Goal: Task Accomplishment & Management: Use online tool/utility

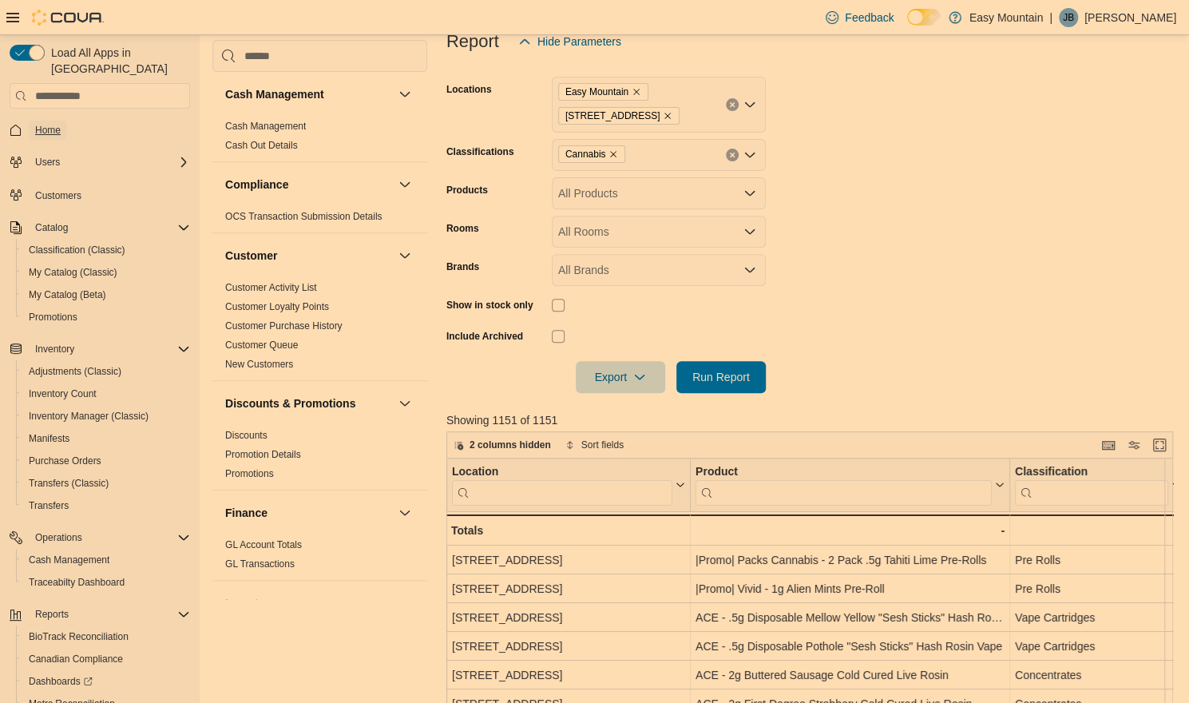
click at [53, 124] on span "Home" at bounding box center [48, 130] width 26 height 13
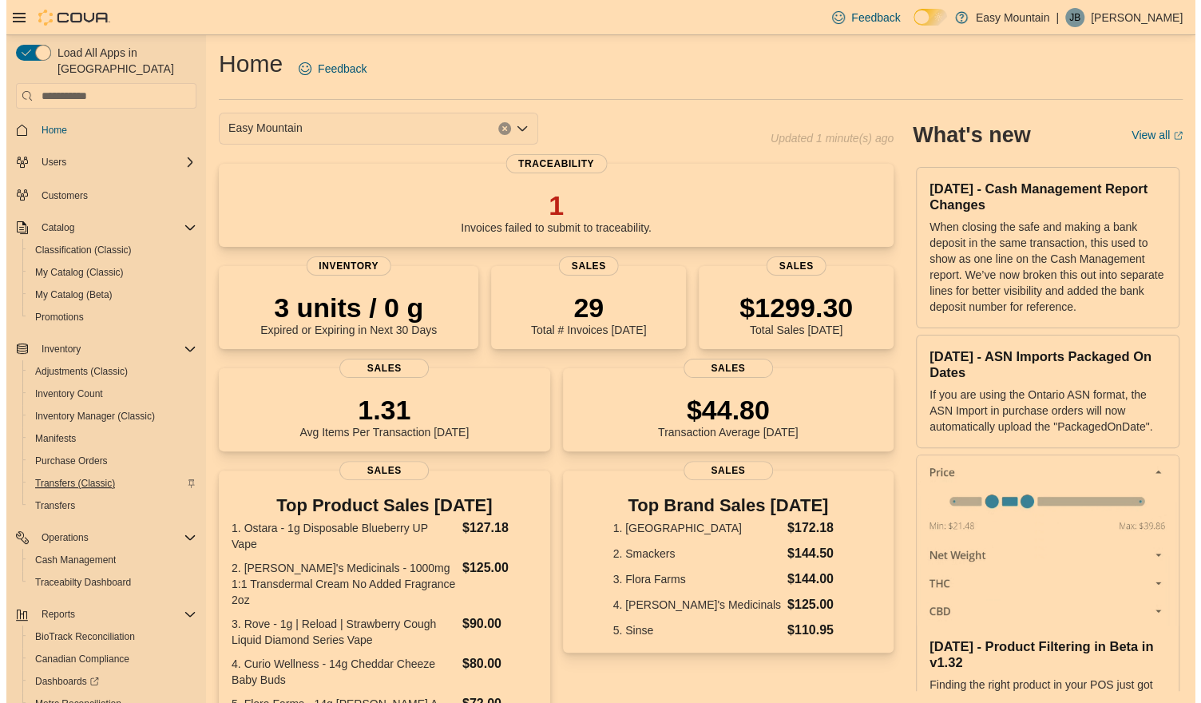
scroll to position [96, 0]
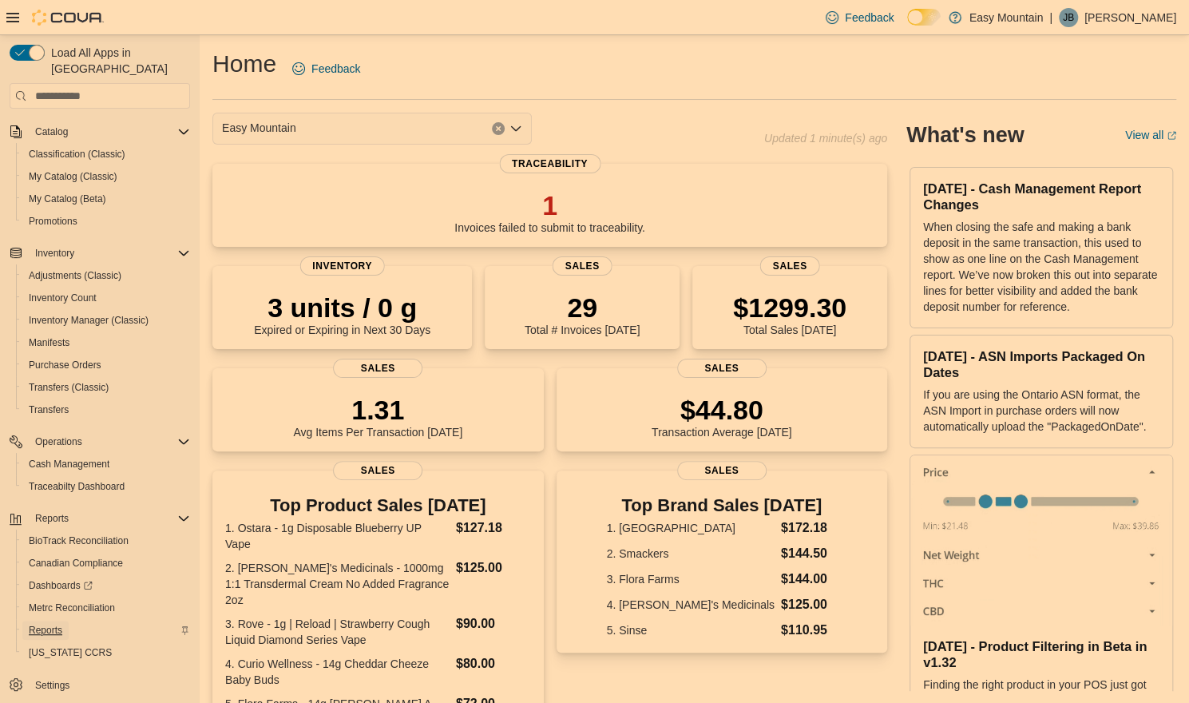
click at [54, 624] on span "Reports" at bounding box center [46, 630] width 34 height 13
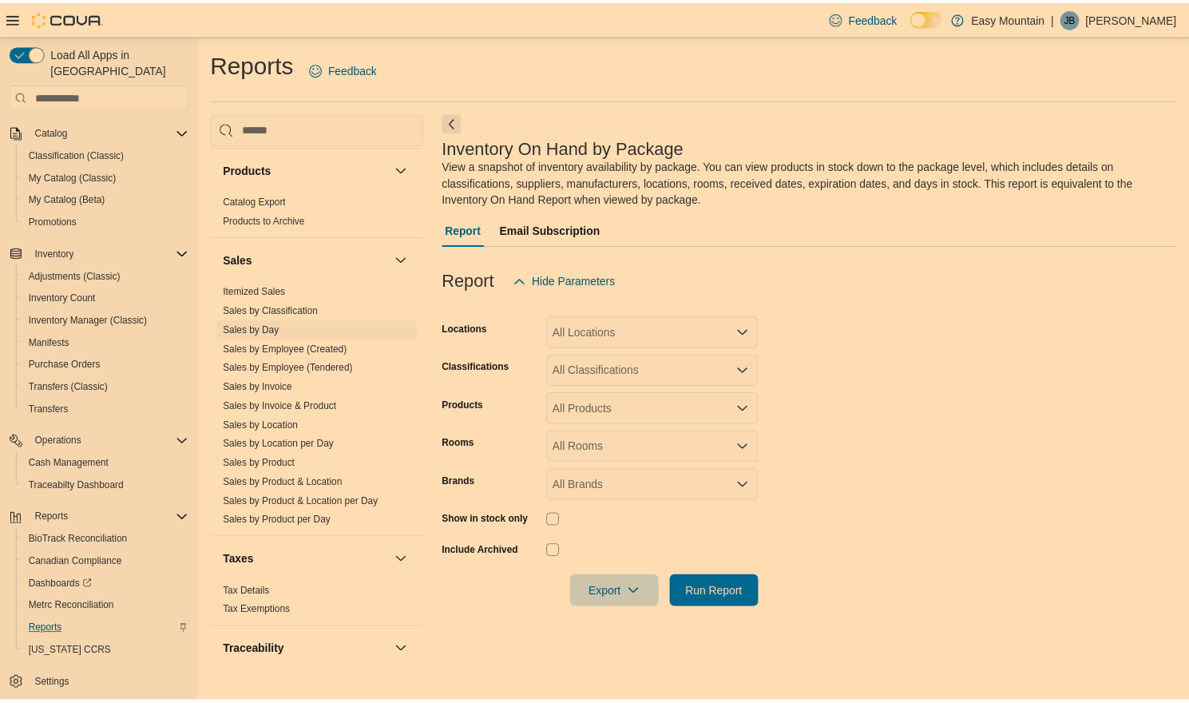
scroll to position [1021, 0]
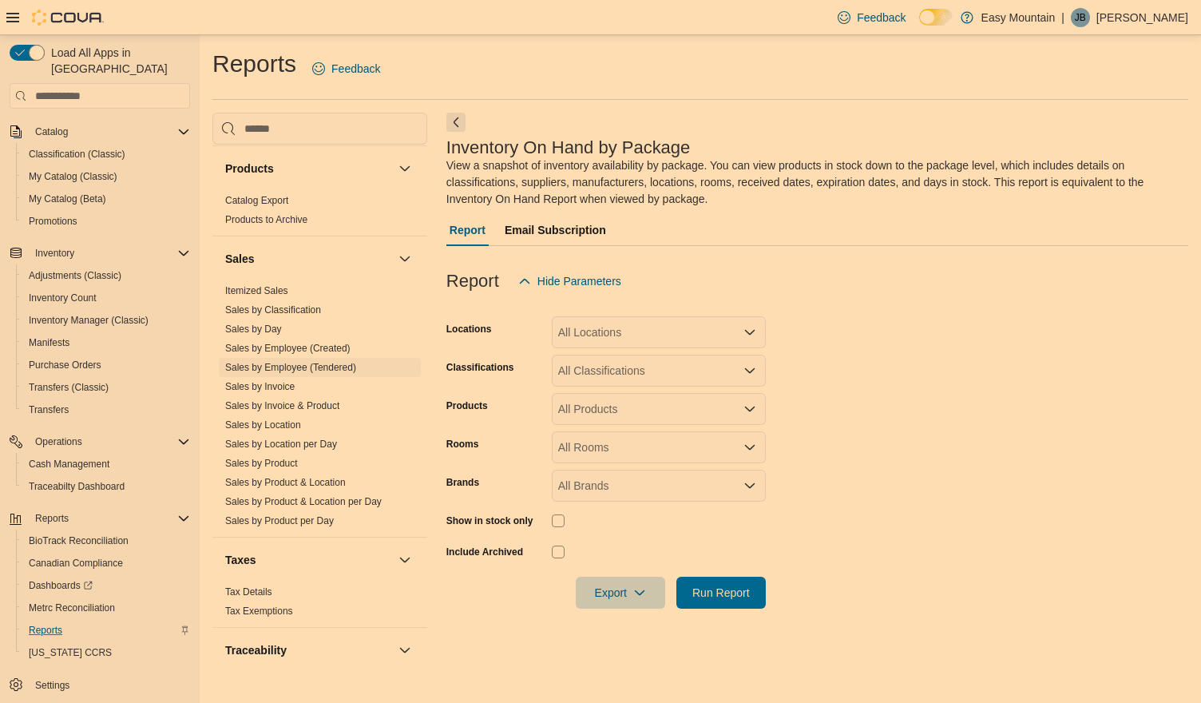
click at [294, 365] on link "Sales by Employee (Tendered)" at bounding box center [290, 367] width 131 height 11
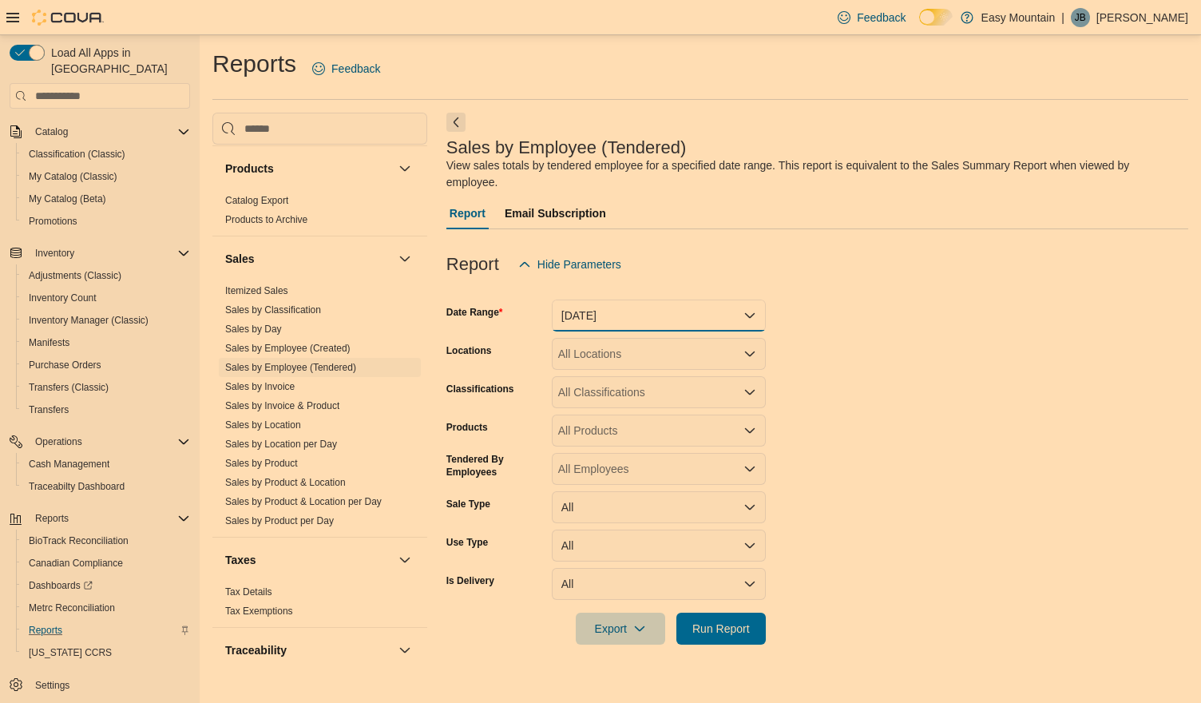
click at [711, 311] on button "[DATE]" at bounding box center [659, 315] width 214 height 32
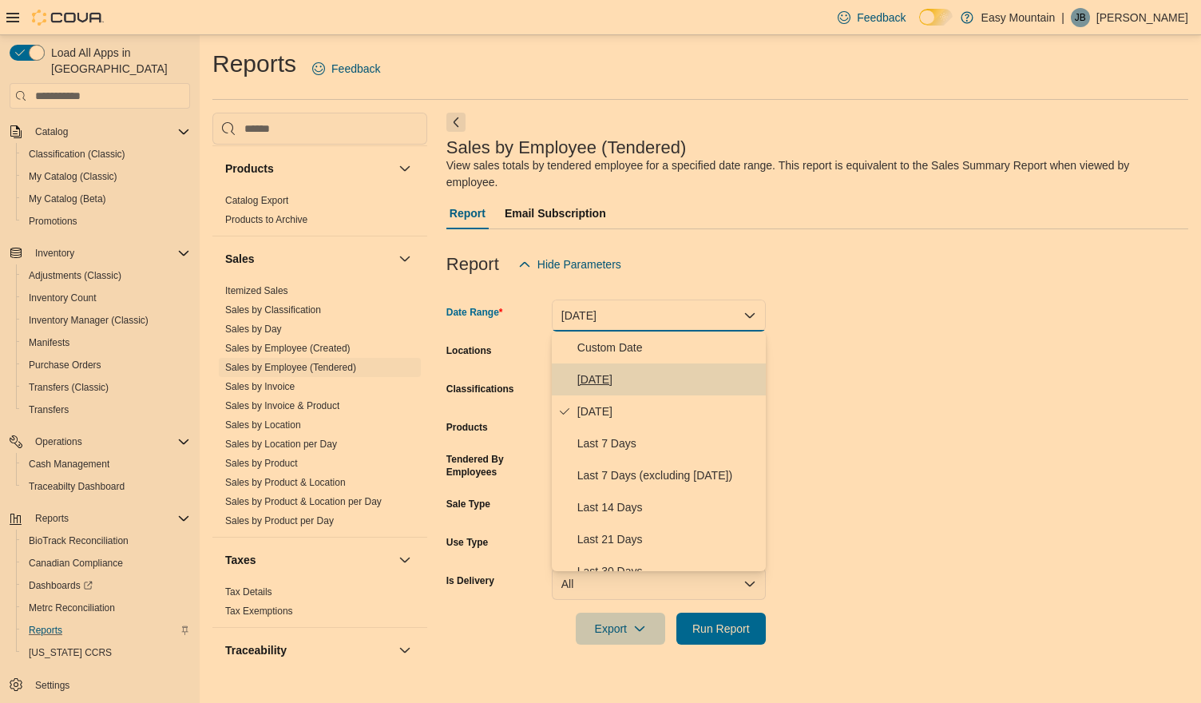
click at [674, 374] on span "[DATE]" at bounding box center [668, 379] width 182 height 19
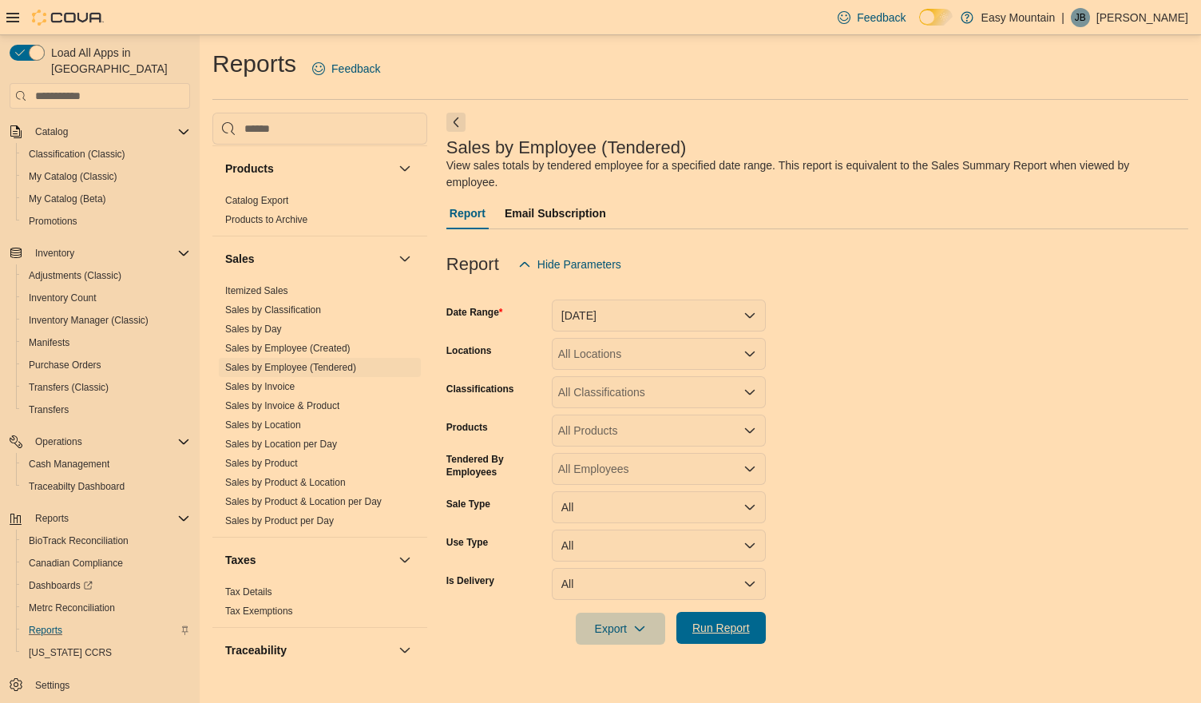
click at [709, 630] on span "Run Report" at bounding box center [720, 628] width 57 height 16
